Goal: Transaction & Acquisition: Purchase product/service

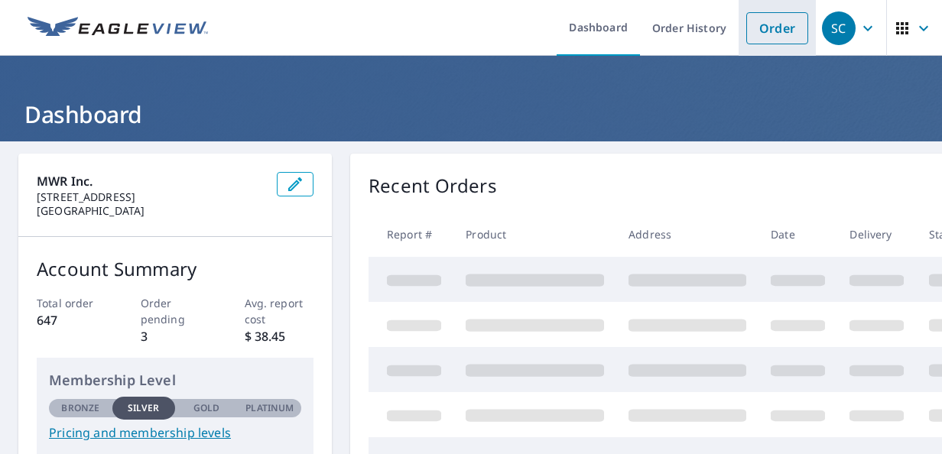
click at [767, 37] on link "Order" at bounding box center [777, 28] width 62 height 32
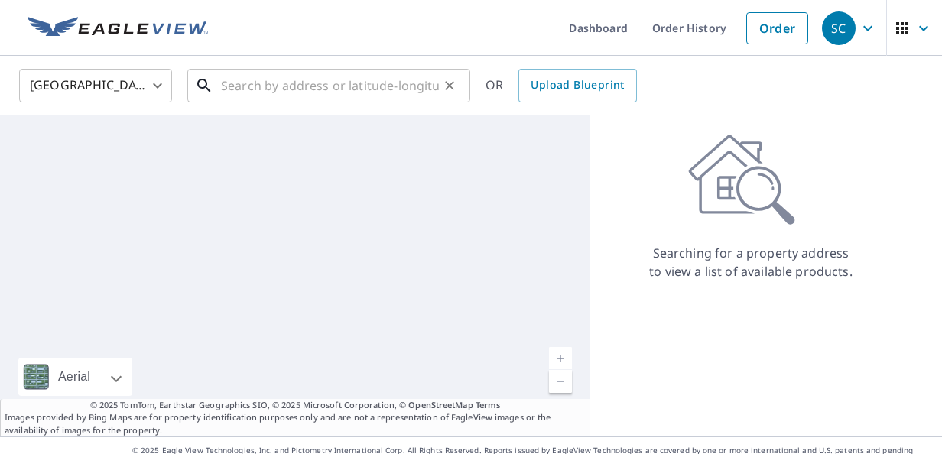
click at [372, 86] on input "text" at bounding box center [330, 85] width 218 height 43
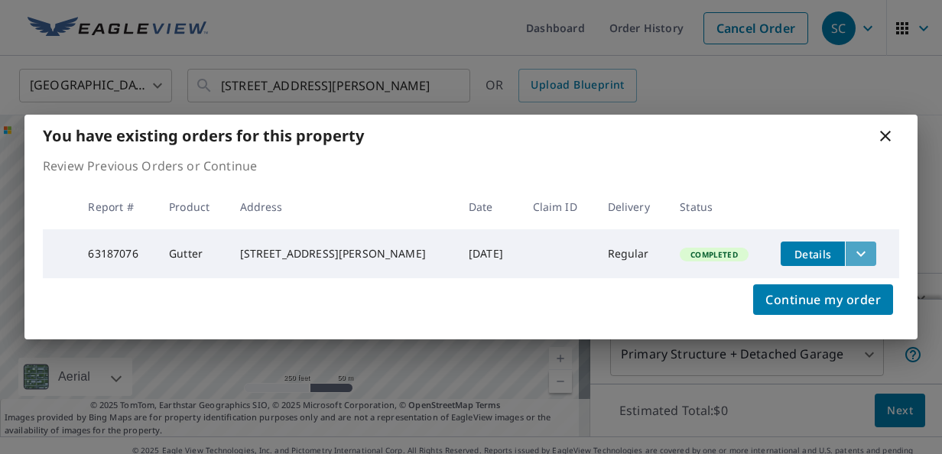
click at [852, 259] on icon "filesDropdownBtn-63187076" at bounding box center [861, 254] width 18 height 18
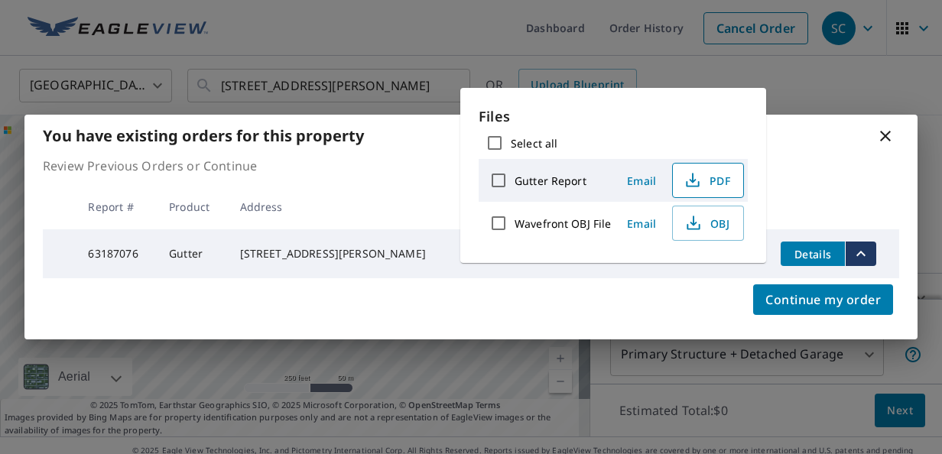
click at [702, 180] on span "PDF" at bounding box center [706, 180] width 49 height 18
click at [887, 135] on icon at bounding box center [885, 136] width 11 height 11
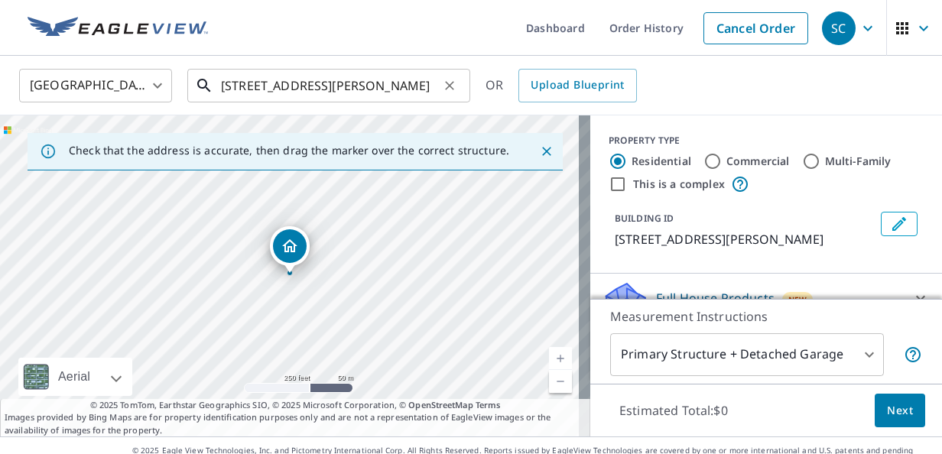
click at [279, 83] on input "[STREET_ADDRESS][PERSON_NAME]" at bounding box center [330, 85] width 218 height 43
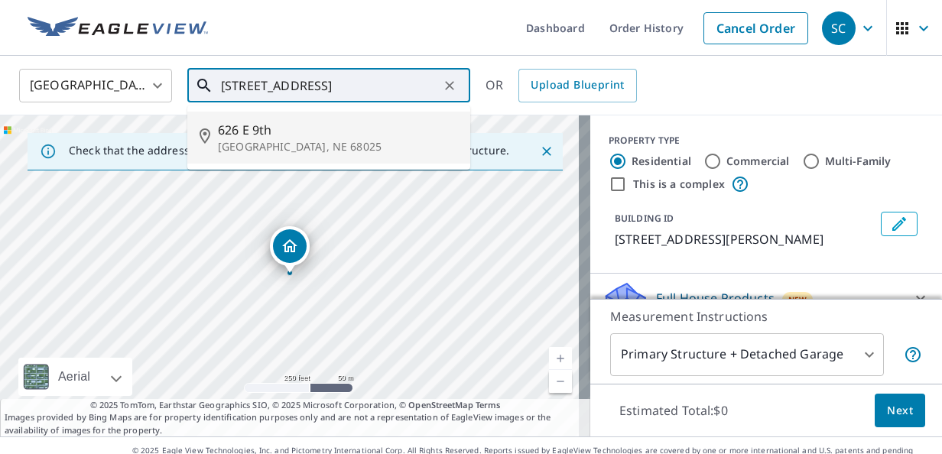
click at [268, 139] on p "[GEOGRAPHIC_DATA], NE 68025" at bounding box center [338, 146] width 240 height 15
type input "[STREET_ADDRESS]"
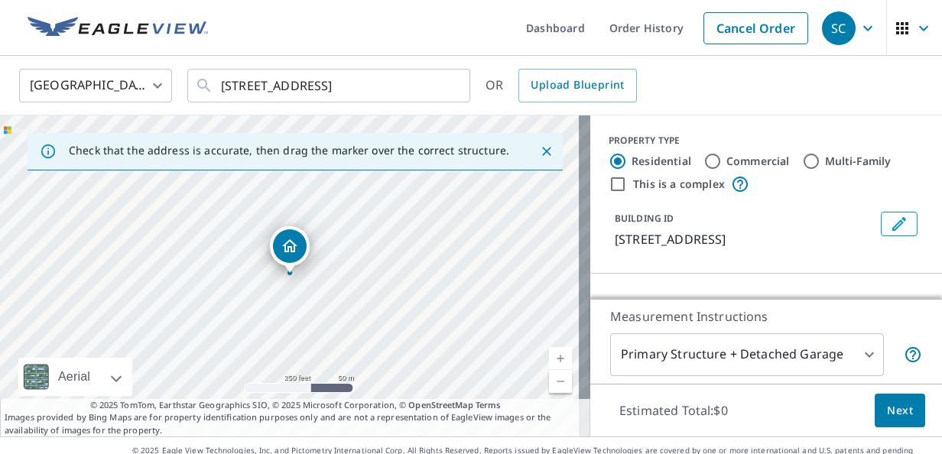
scroll to position [153, 0]
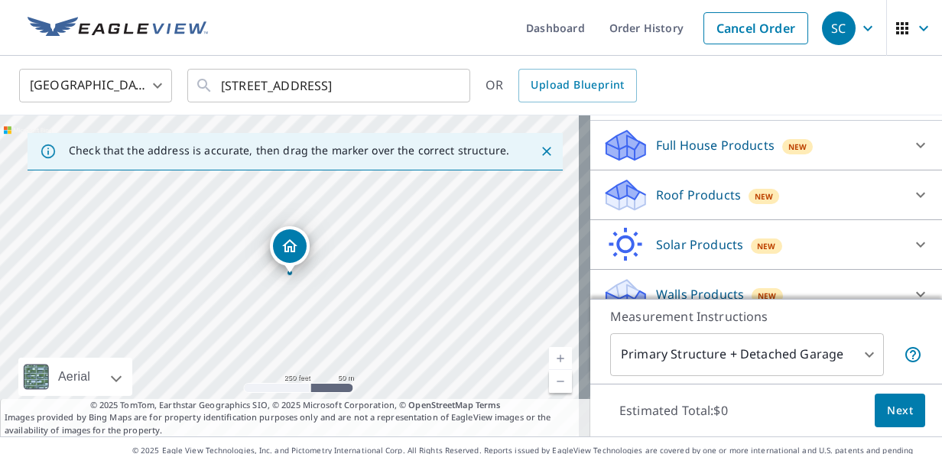
click at [717, 193] on p "Roof Products" at bounding box center [698, 195] width 85 height 18
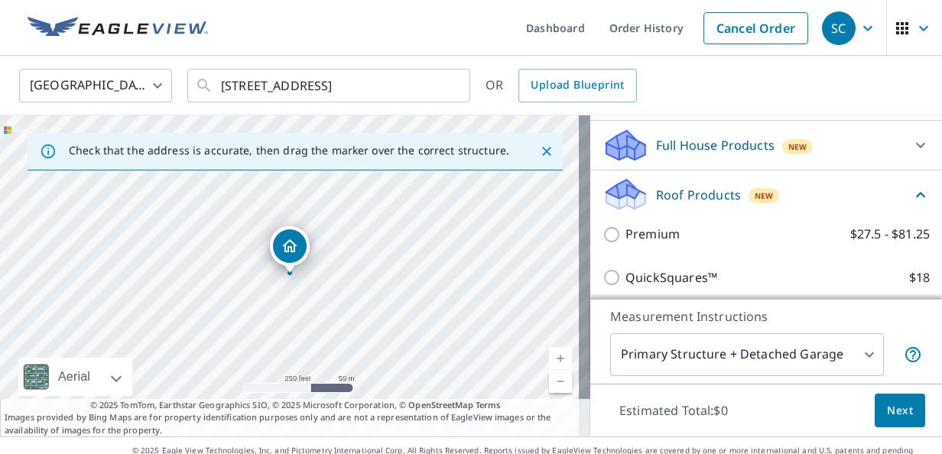
scroll to position [229, 0]
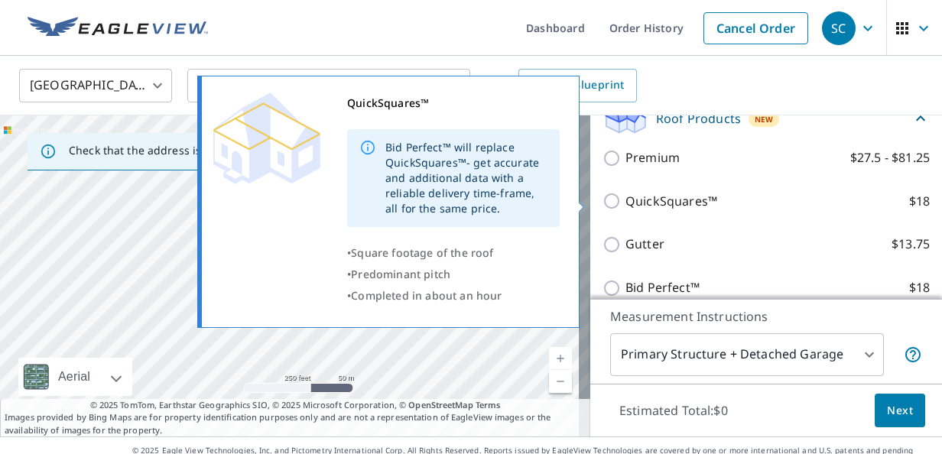
click at [605, 204] on input "QuickSquares™ $18" at bounding box center [613, 201] width 23 height 18
checkbox input "true"
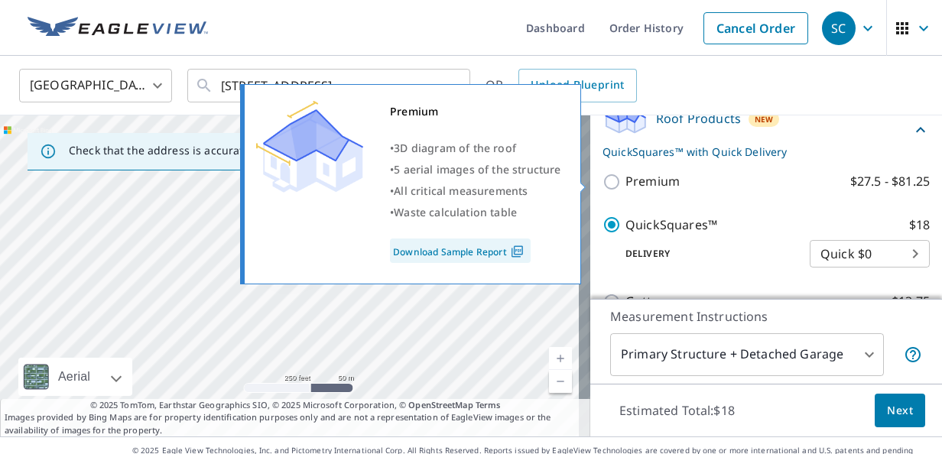
scroll to position [306, 0]
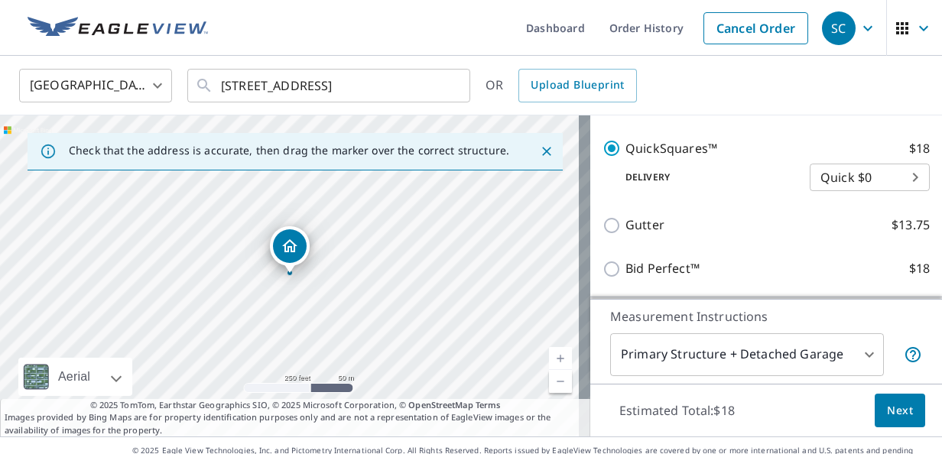
click at [878, 178] on body "SC SC Dashboard Order History Cancel Order SC United States [GEOGRAPHIC_DATA] ​…" at bounding box center [471, 227] width 942 height 454
click at [765, 151] on div at bounding box center [471, 227] width 942 height 454
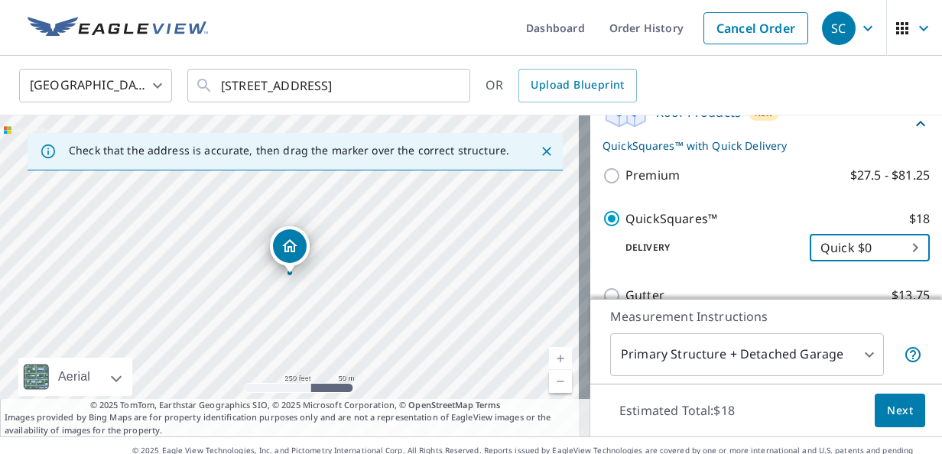
scroll to position [175, 0]
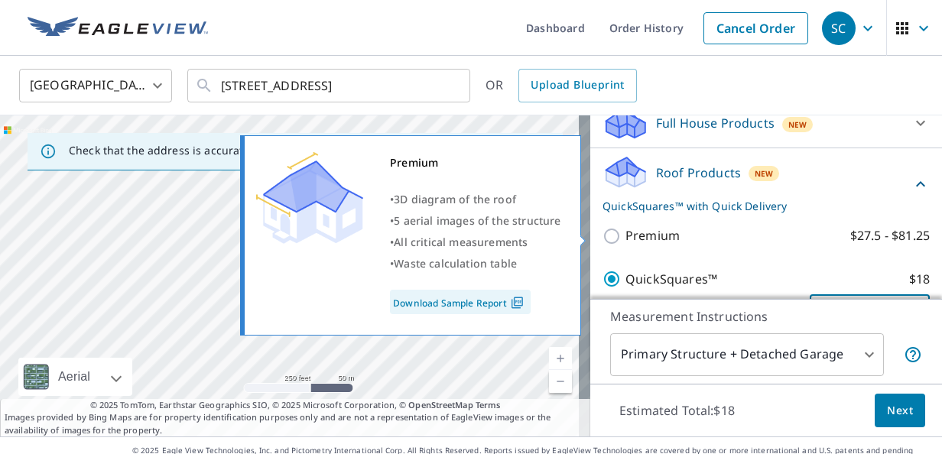
click at [602, 233] on input "Premium $27.5 - $81.25" at bounding box center [613, 236] width 23 height 18
checkbox input "true"
checkbox input "false"
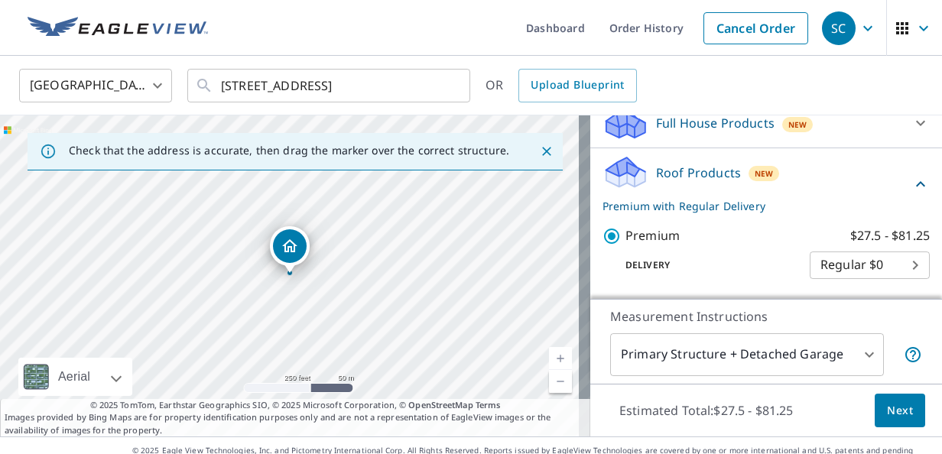
scroll to position [252, 0]
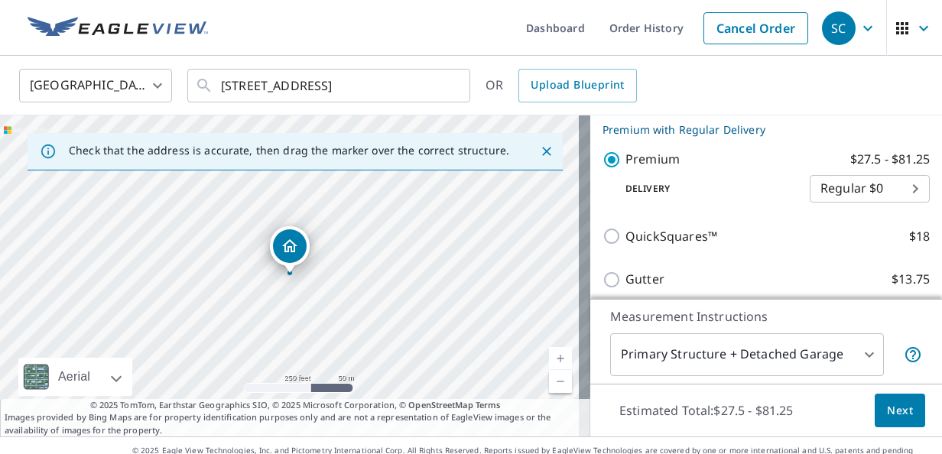
click at [895, 417] on span "Next" at bounding box center [900, 410] width 26 height 19
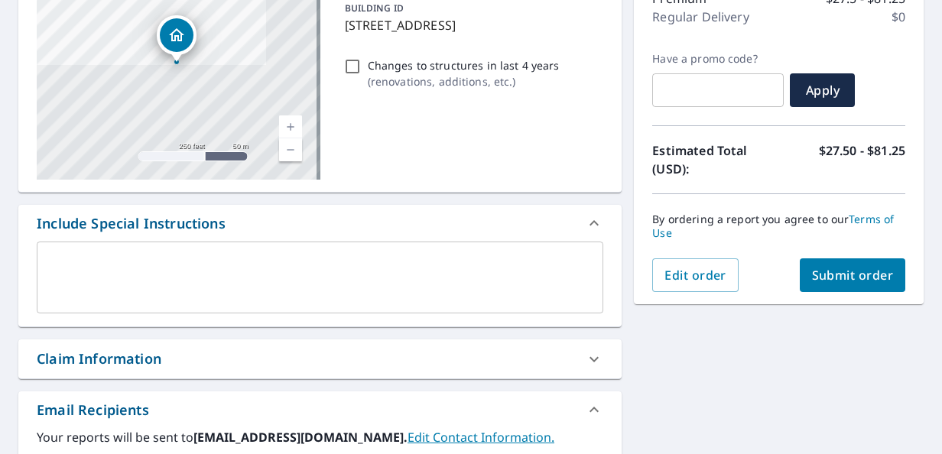
scroll to position [229, 0]
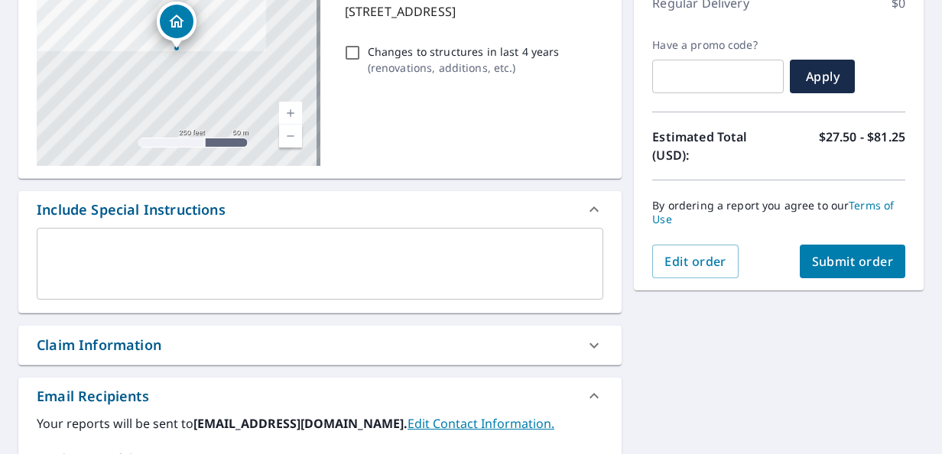
click at [847, 258] on span "Submit order" at bounding box center [853, 261] width 82 height 17
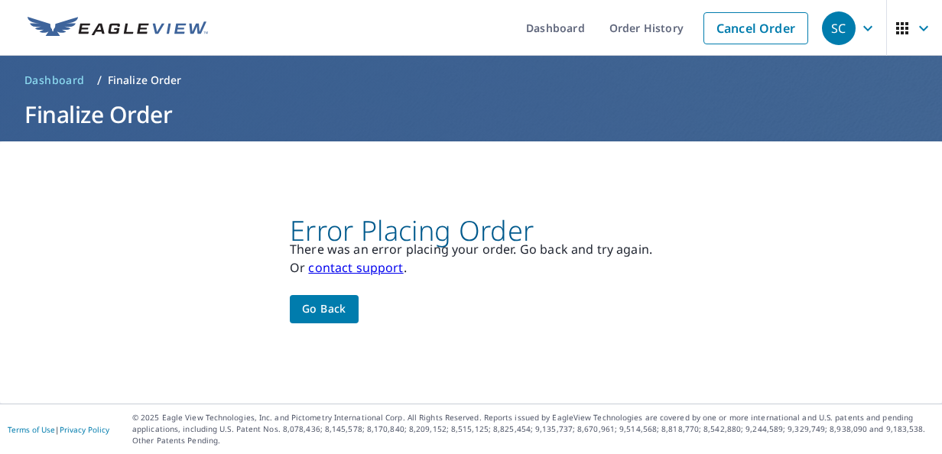
scroll to position [0, 0]
click at [312, 310] on span "Go back" at bounding box center [324, 309] width 44 height 19
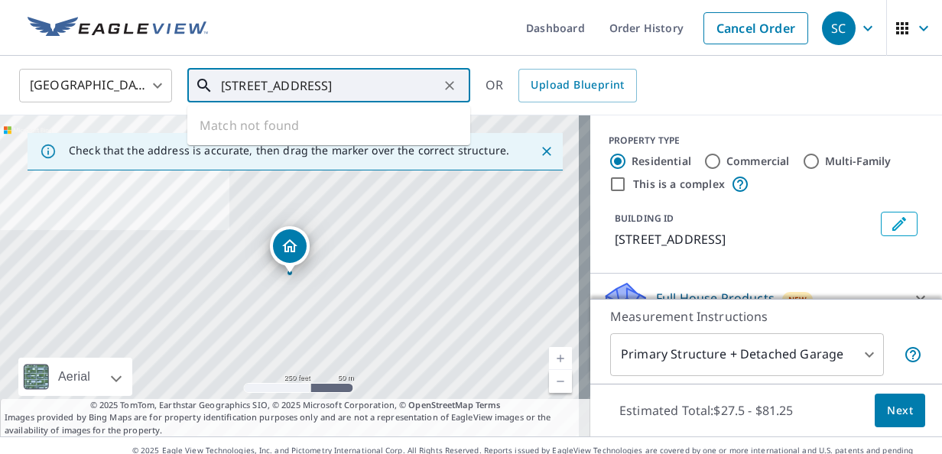
click at [255, 93] on input "[STREET_ADDRESS]" at bounding box center [330, 85] width 218 height 43
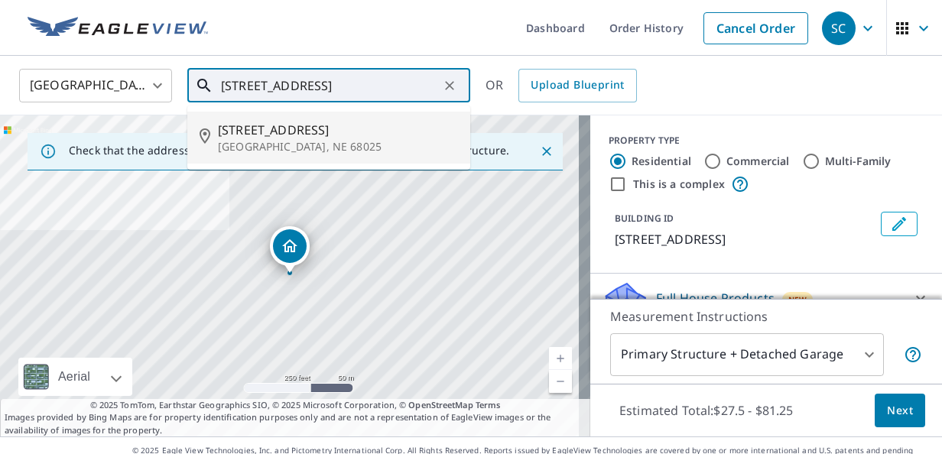
click at [258, 139] on p "[GEOGRAPHIC_DATA], NE 68025" at bounding box center [338, 146] width 240 height 15
type input "[STREET_ADDRESS]"
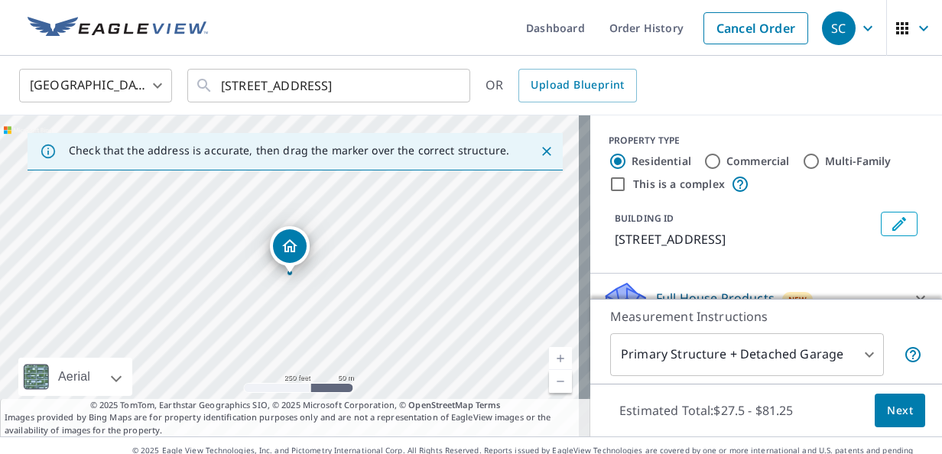
scroll to position [153, 0]
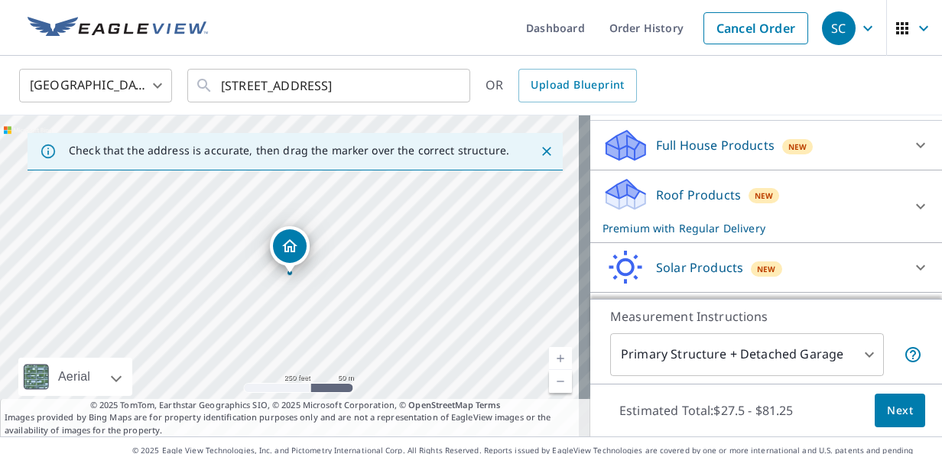
click at [837, 199] on div "Roof Products New Premium with Regular Delivery" at bounding box center [752, 207] width 300 height 60
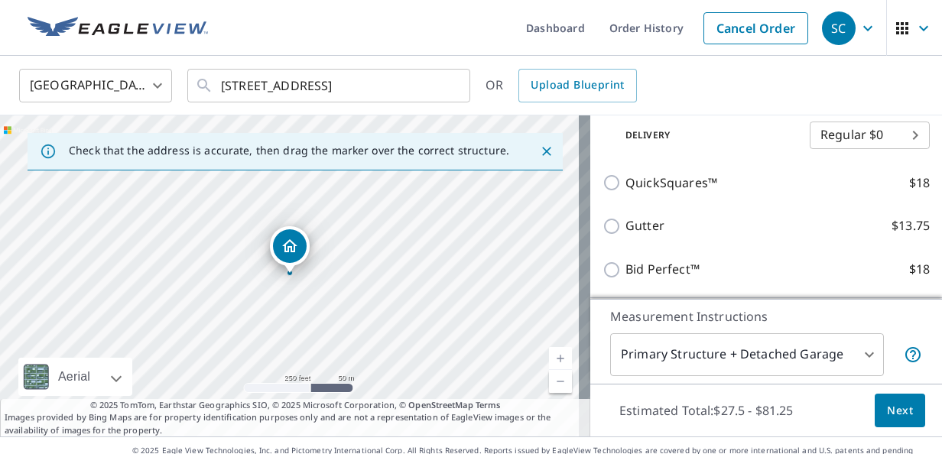
scroll to position [306, 0]
click at [893, 406] on span "Next" at bounding box center [900, 410] width 26 height 19
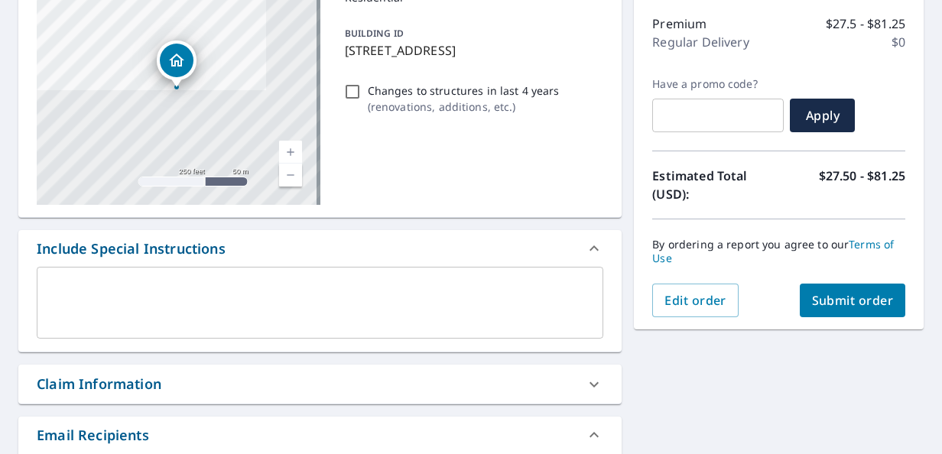
scroll to position [229, 0]
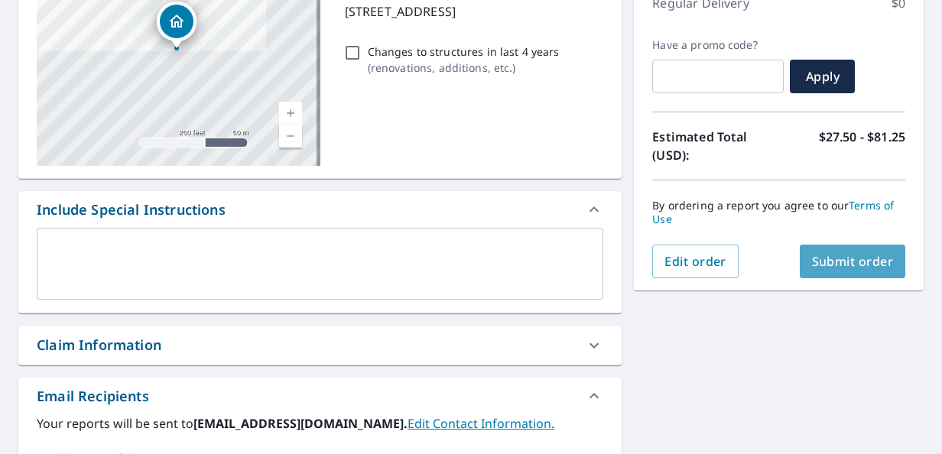
click at [812, 262] on span "Submit order" at bounding box center [853, 261] width 82 height 17
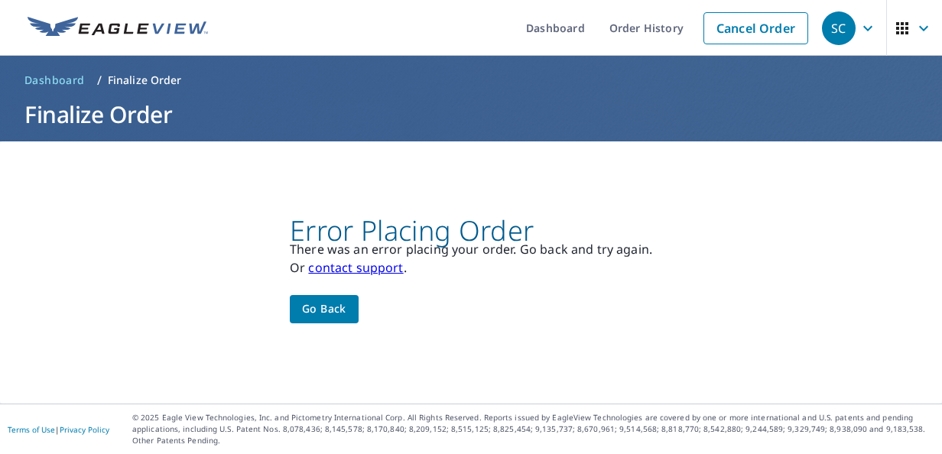
scroll to position [0, 0]
click at [314, 313] on span "Go back" at bounding box center [324, 309] width 44 height 19
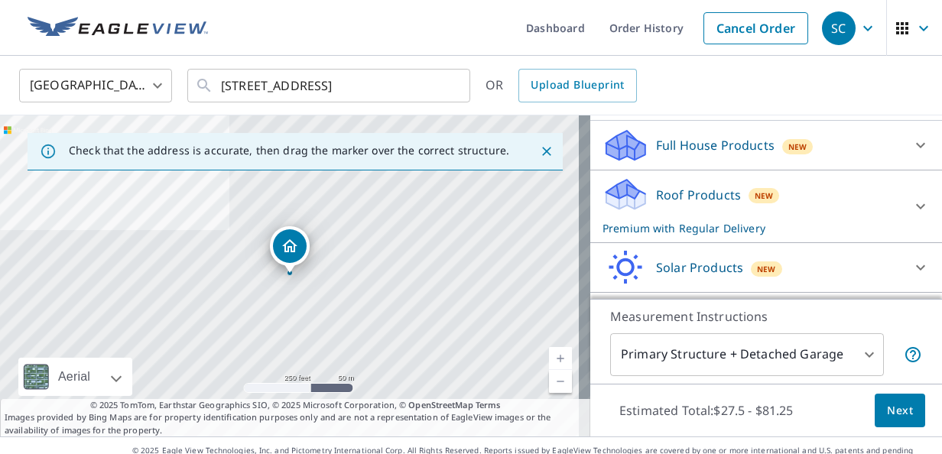
scroll to position [76, 0]
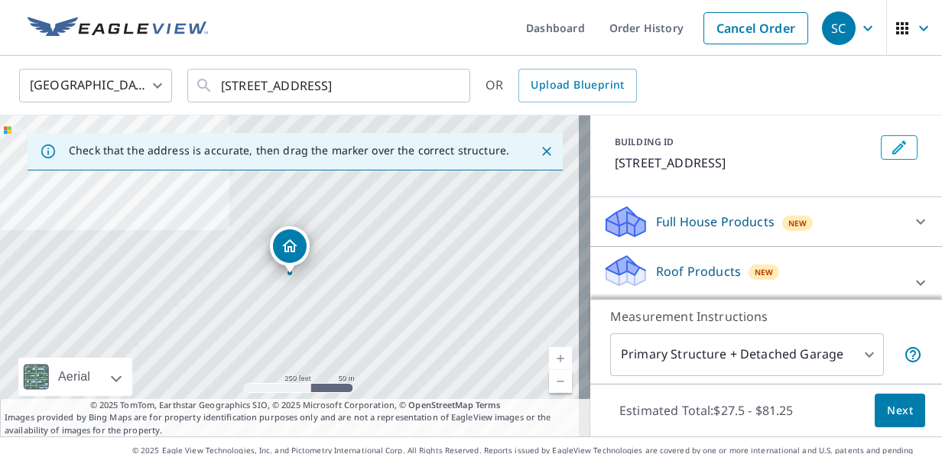
click at [916, 222] on icon at bounding box center [920, 221] width 9 height 5
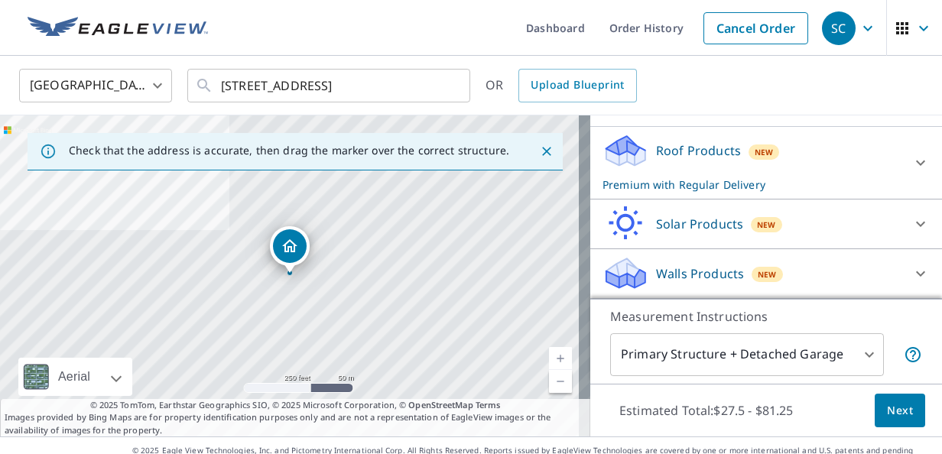
scroll to position [239, 0]
click at [916, 164] on icon at bounding box center [920, 162] width 9 height 5
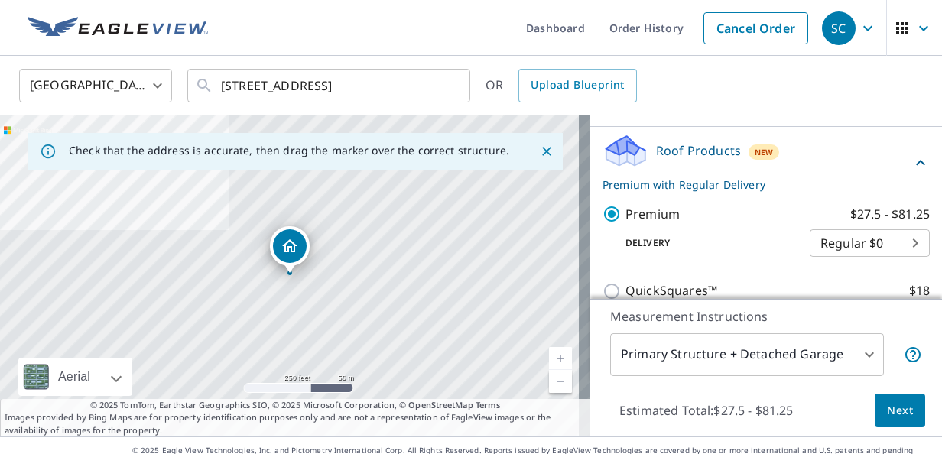
scroll to position [392, 0]
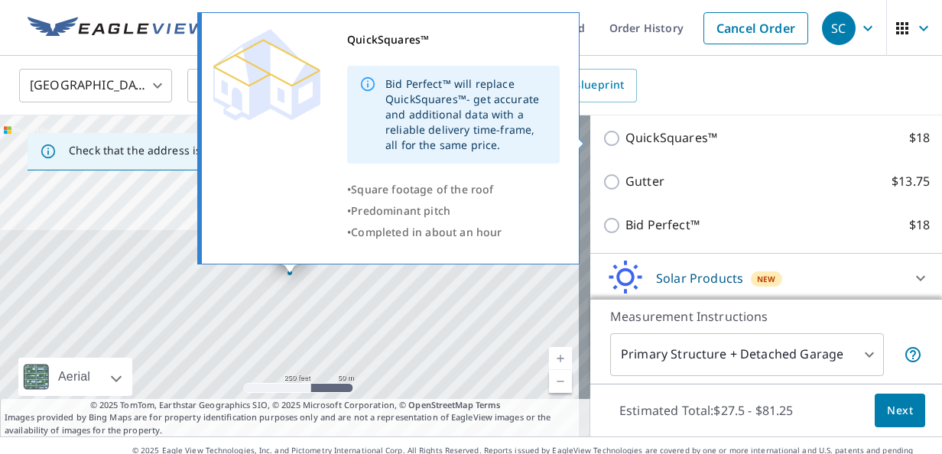
click at [602, 138] on input "QuickSquares™ $18" at bounding box center [613, 138] width 23 height 18
checkbox input "true"
checkbox input "false"
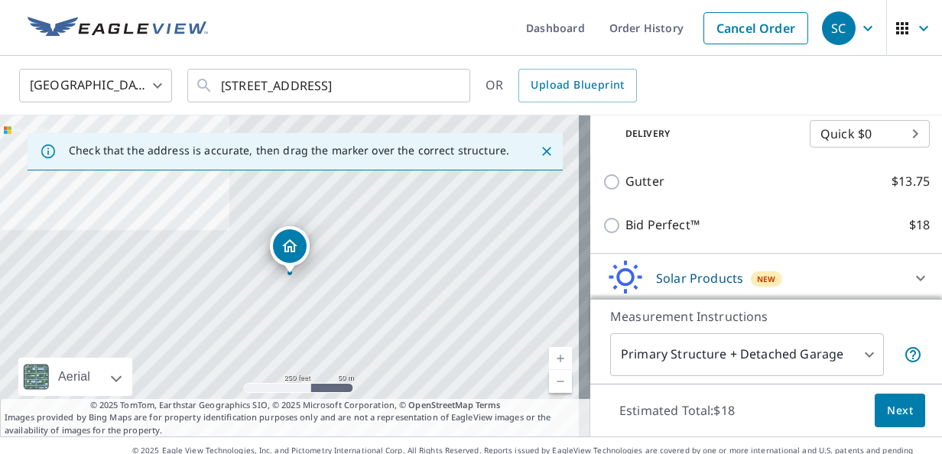
scroll to position [239, 0]
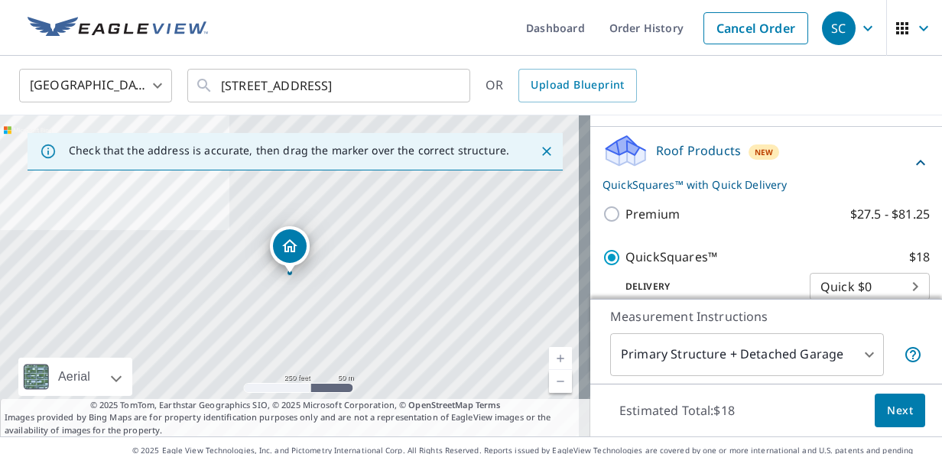
click at [887, 404] on span "Next" at bounding box center [900, 410] width 26 height 19
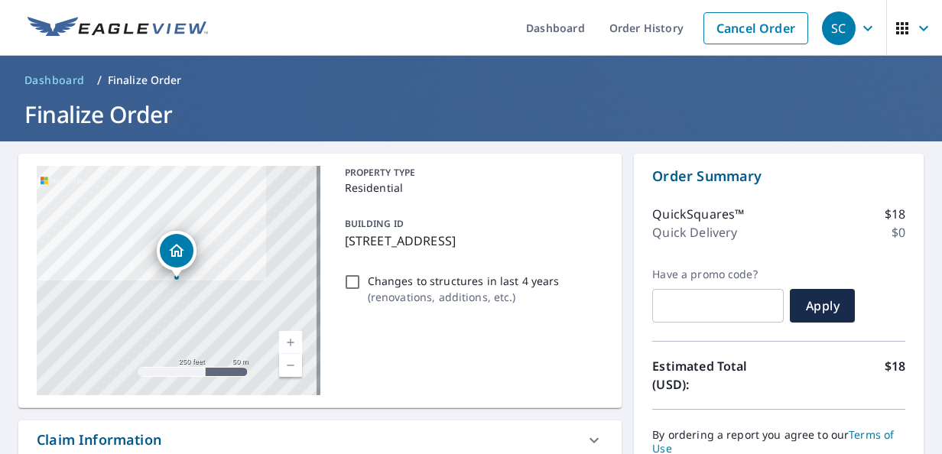
scroll to position [76, 0]
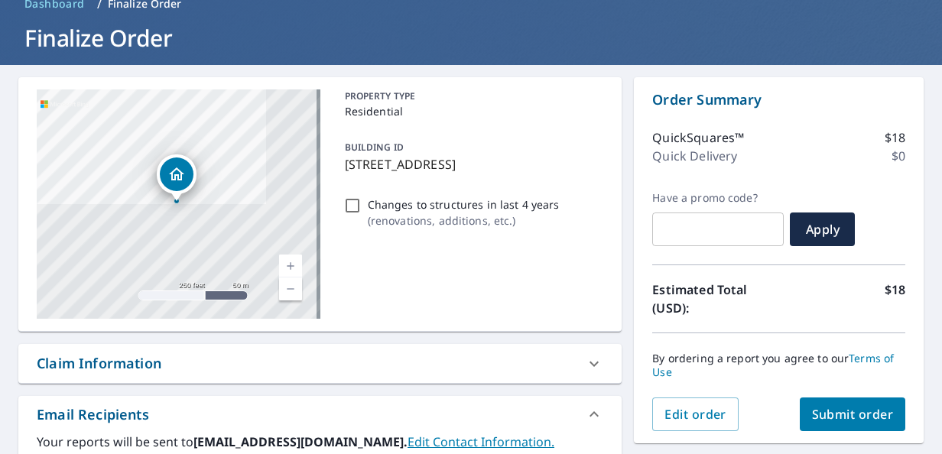
click at [850, 417] on span "Submit order" at bounding box center [853, 414] width 82 height 17
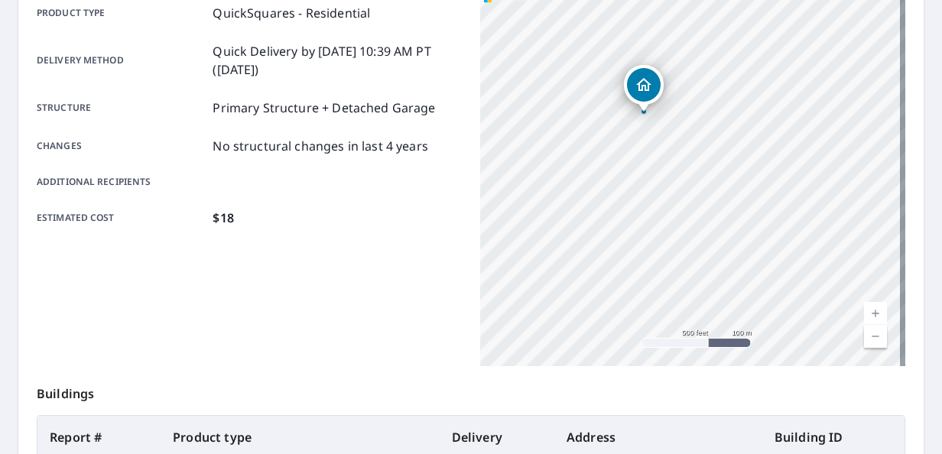
scroll to position [456, 0]
